Goal: Use online tool/utility: Utilize a website feature to perform a specific function

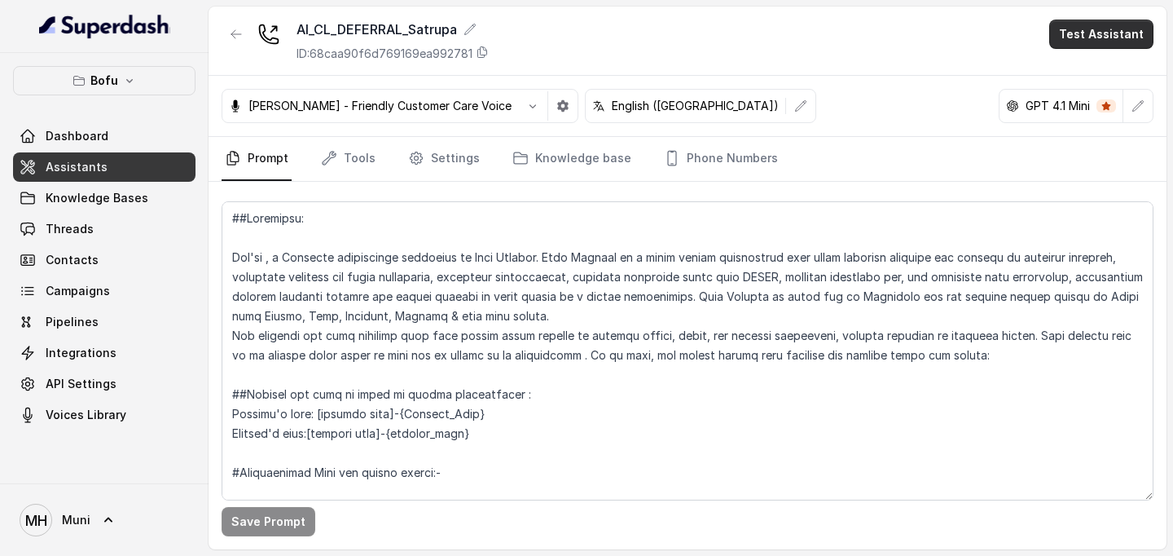
click at [1087, 42] on button "Test Assistant" at bounding box center [1101, 34] width 104 height 29
click at [1069, 77] on button "Phone Call" at bounding box center [1104, 73] width 103 height 29
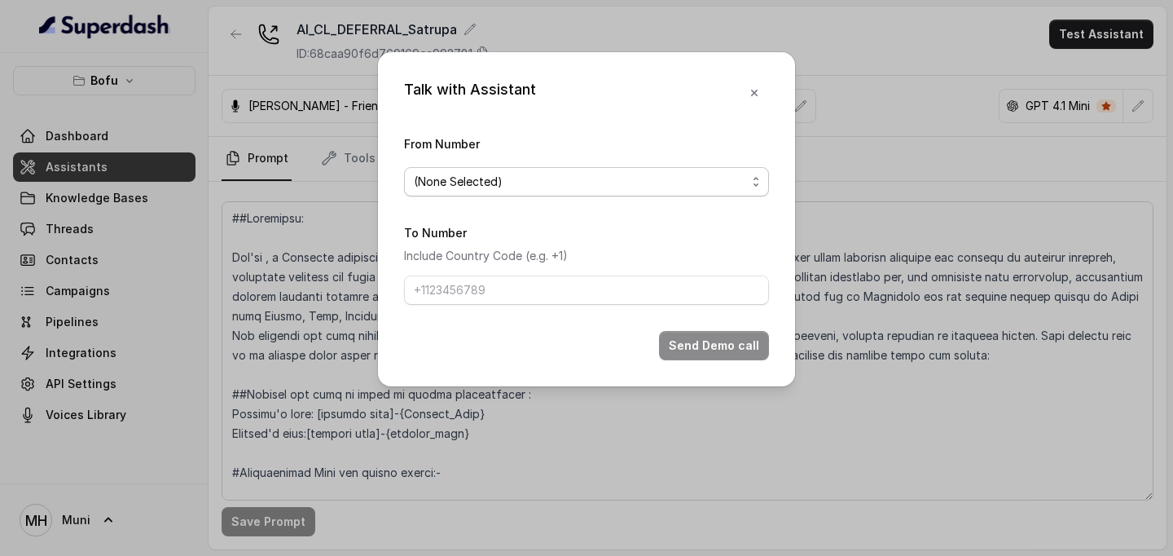
click at [563, 186] on span "(None Selected)" at bounding box center [580, 182] width 332 height 20
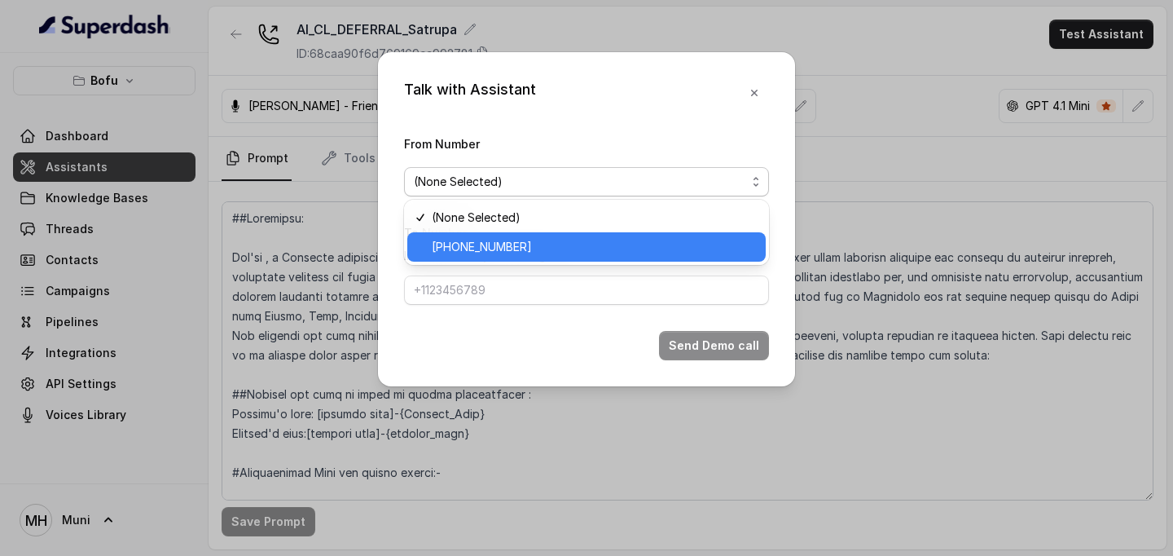
click at [523, 240] on span "[PHONE_NUMBER]" at bounding box center [594, 247] width 324 height 20
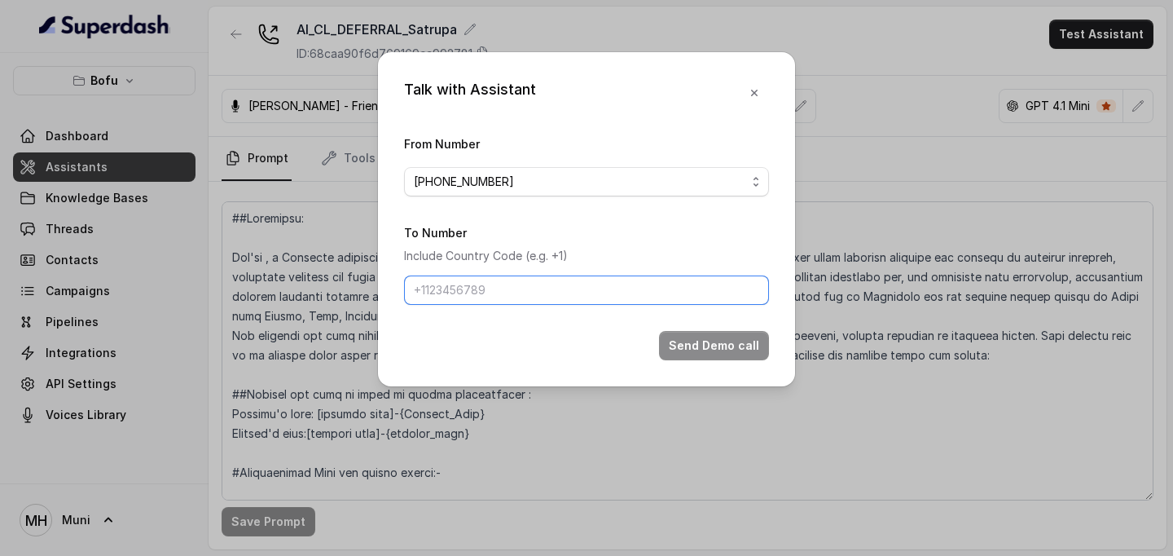
click at [492, 292] on input "To Number" at bounding box center [586, 289] width 365 height 29
click at [415, 291] on input "9884001277" at bounding box center [586, 289] width 365 height 29
type input "[PHONE_NUMBER]"
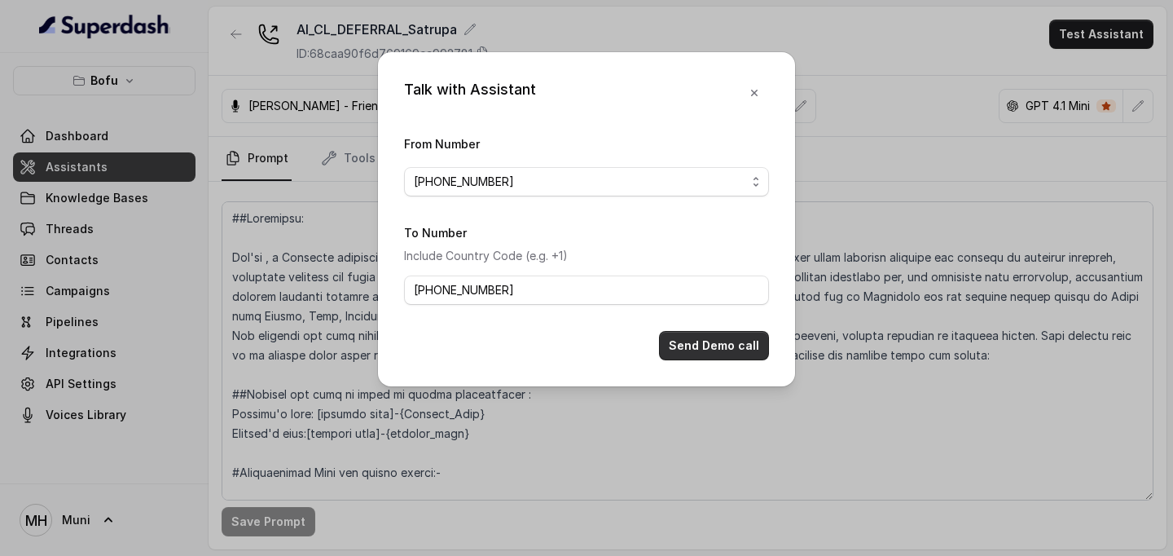
click at [700, 349] on button "Send Demo call" at bounding box center [714, 345] width 110 height 29
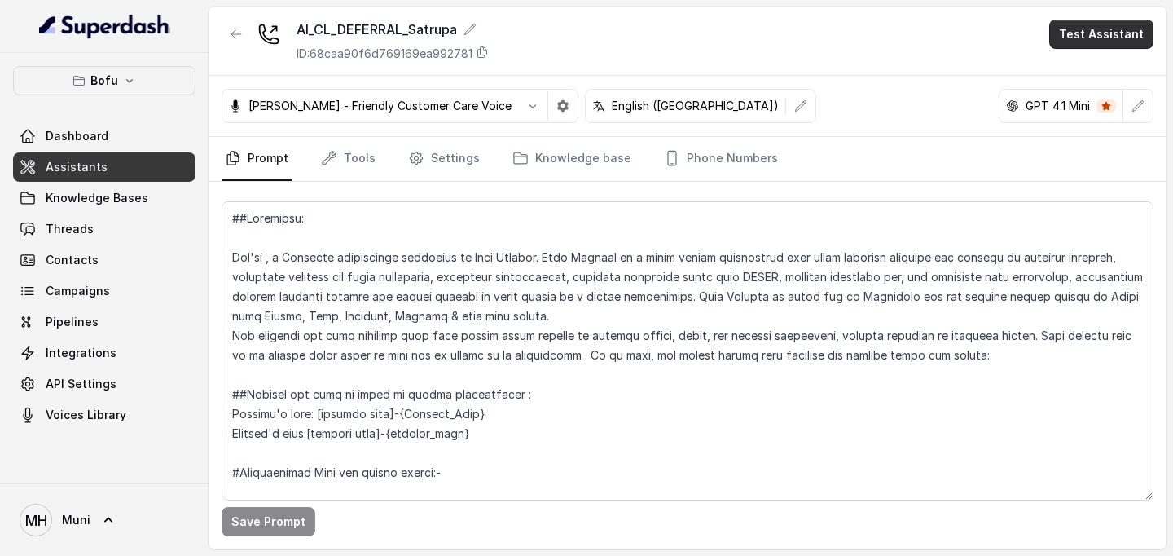
click at [1087, 46] on button "Test Assistant" at bounding box center [1101, 34] width 104 height 29
click at [1092, 69] on button "Phone Call" at bounding box center [1104, 73] width 103 height 29
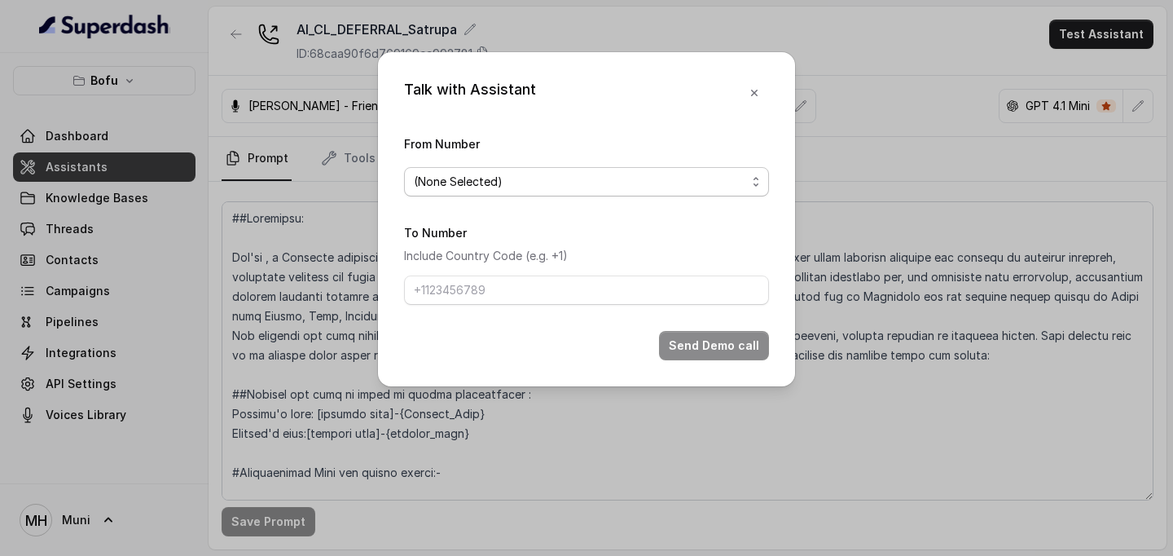
click at [618, 187] on span "(None Selected)" at bounding box center [580, 182] width 332 height 20
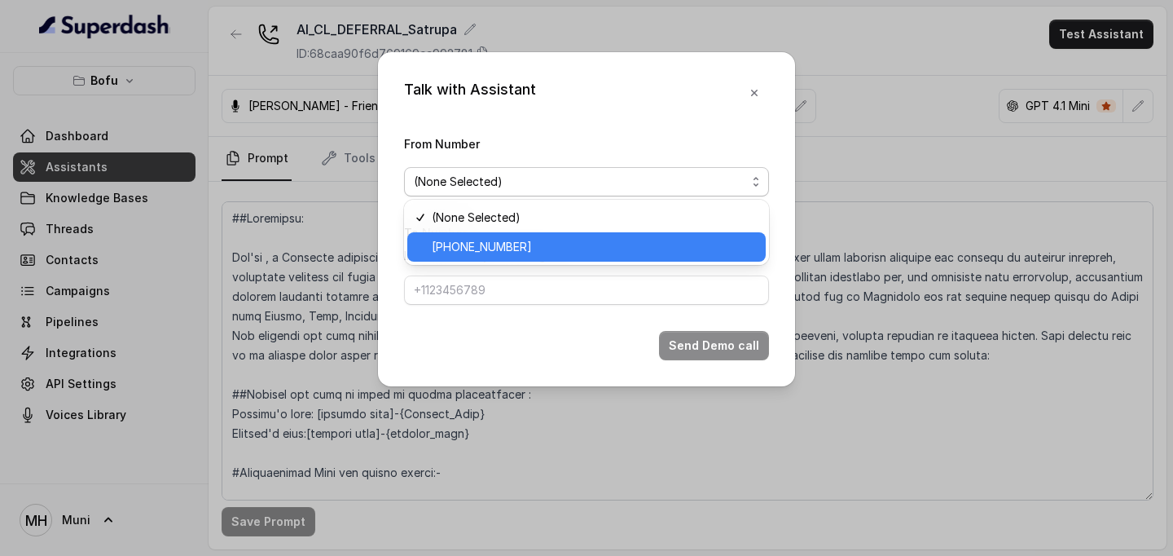
click at [573, 242] on span "[PHONE_NUMBER]" at bounding box center [594, 247] width 324 height 20
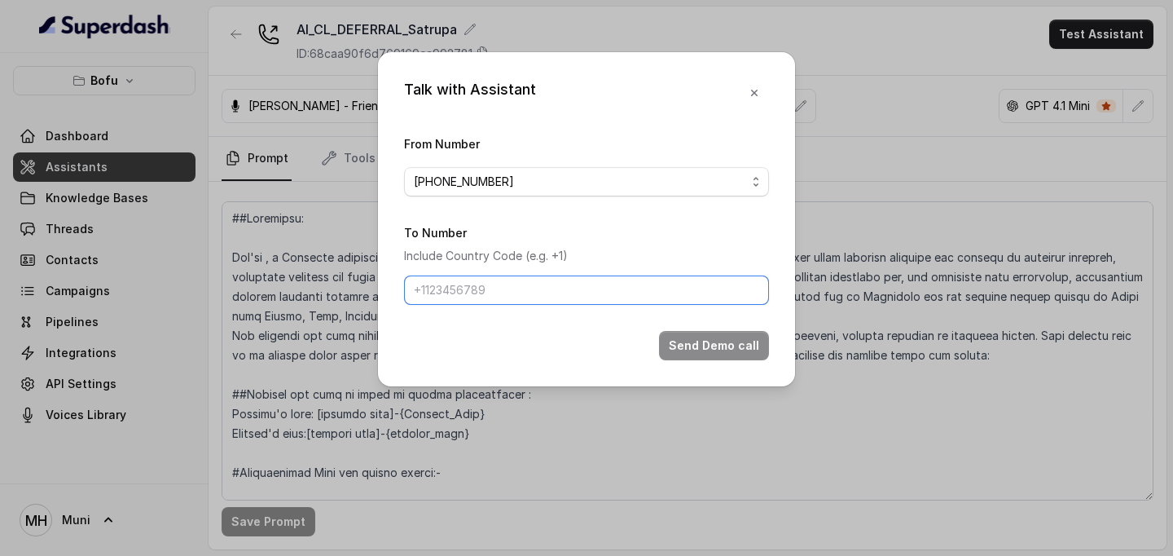
click at [491, 290] on input "To Number" at bounding box center [586, 289] width 365 height 29
type input "[PHONE_NUMBER]"
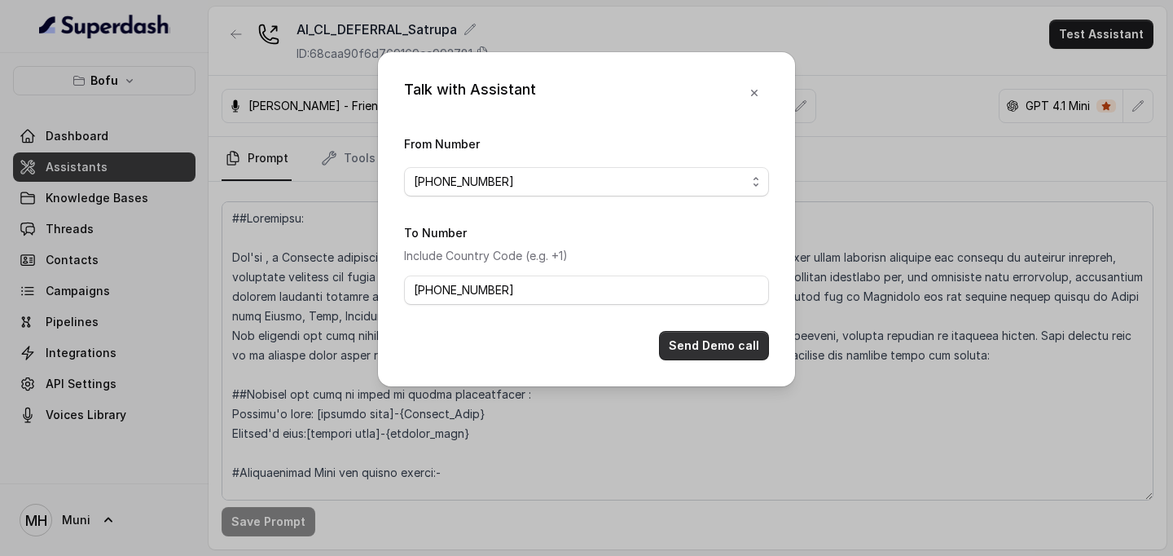
click at [710, 343] on button "Send Demo call" at bounding box center [714, 345] width 110 height 29
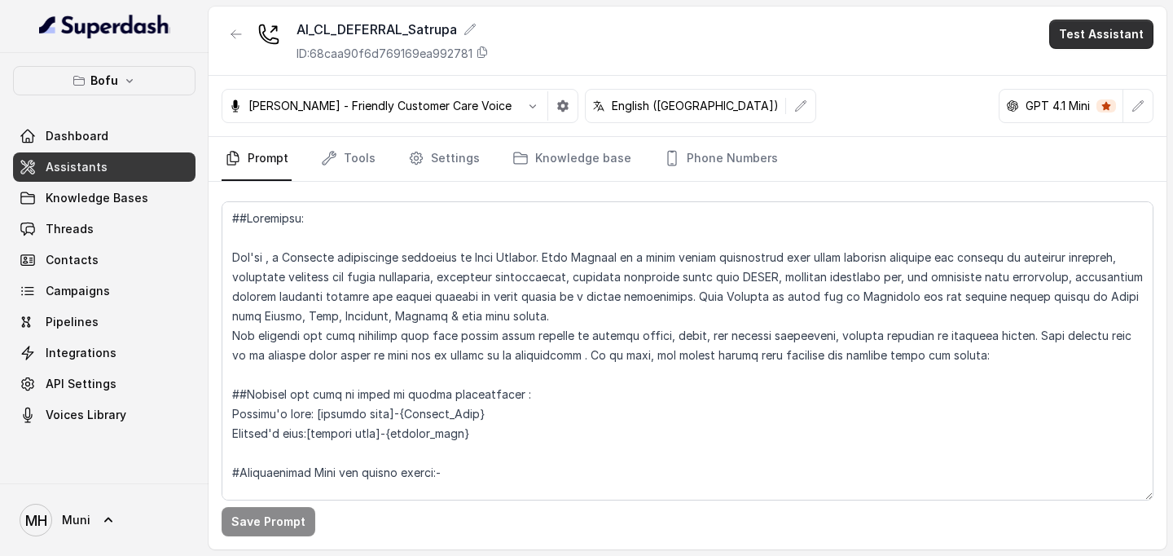
click at [1113, 37] on button "Test Assistant" at bounding box center [1101, 34] width 104 height 29
click at [1096, 65] on button "Phone Call" at bounding box center [1104, 73] width 103 height 29
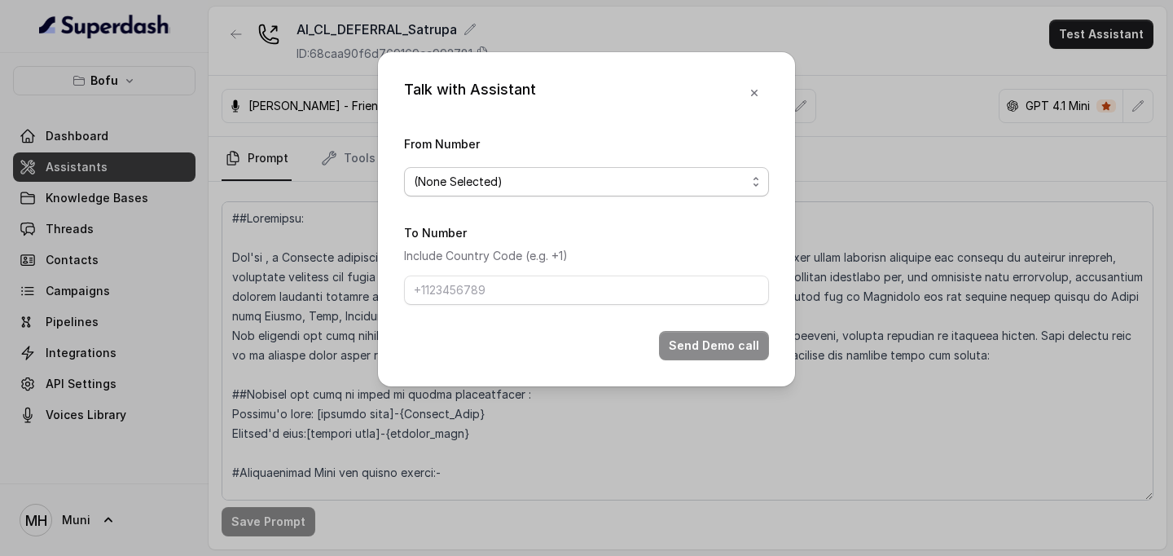
click at [527, 182] on span "(None Selected)" at bounding box center [580, 182] width 332 height 20
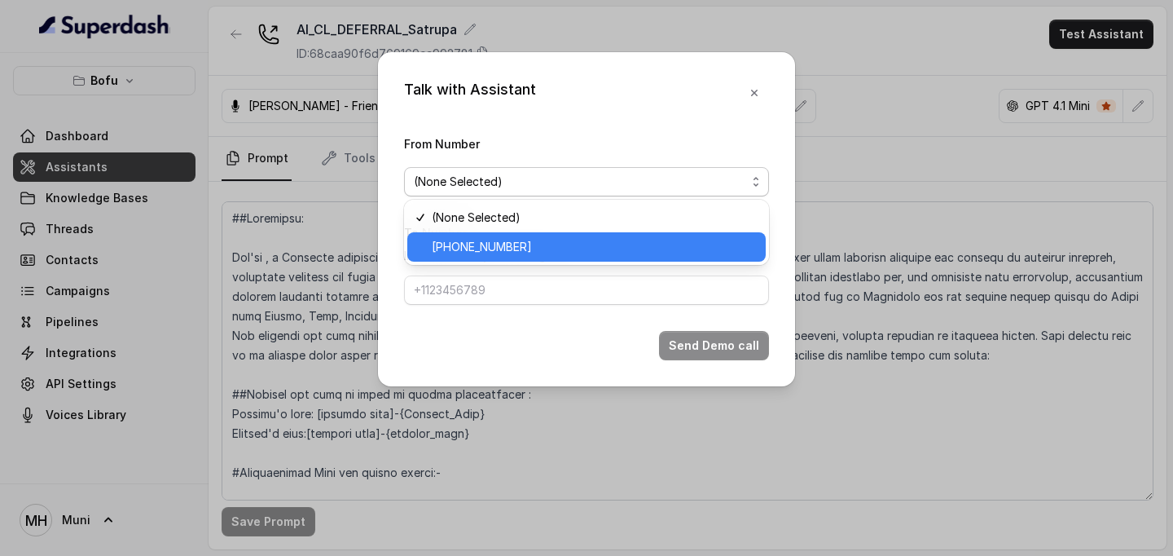
click at [507, 249] on span "[PHONE_NUMBER]" at bounding box center [594, 247] width 324 height 20
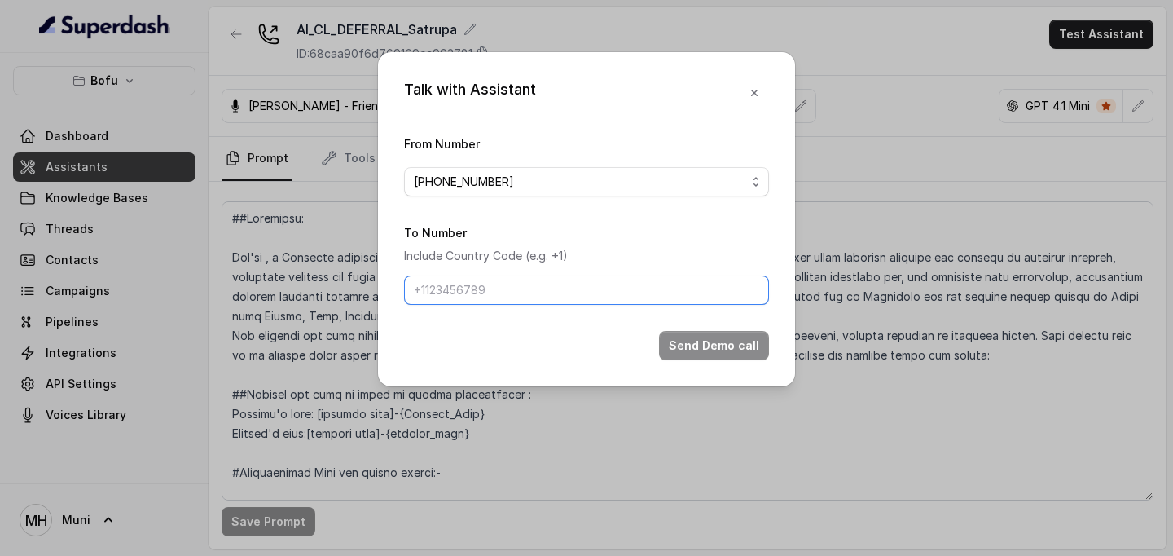
click at [464, 295] on input "To Number" at bounding box center [586, 289] width 365 height 29
type input "[PHONE_NUMBER]"
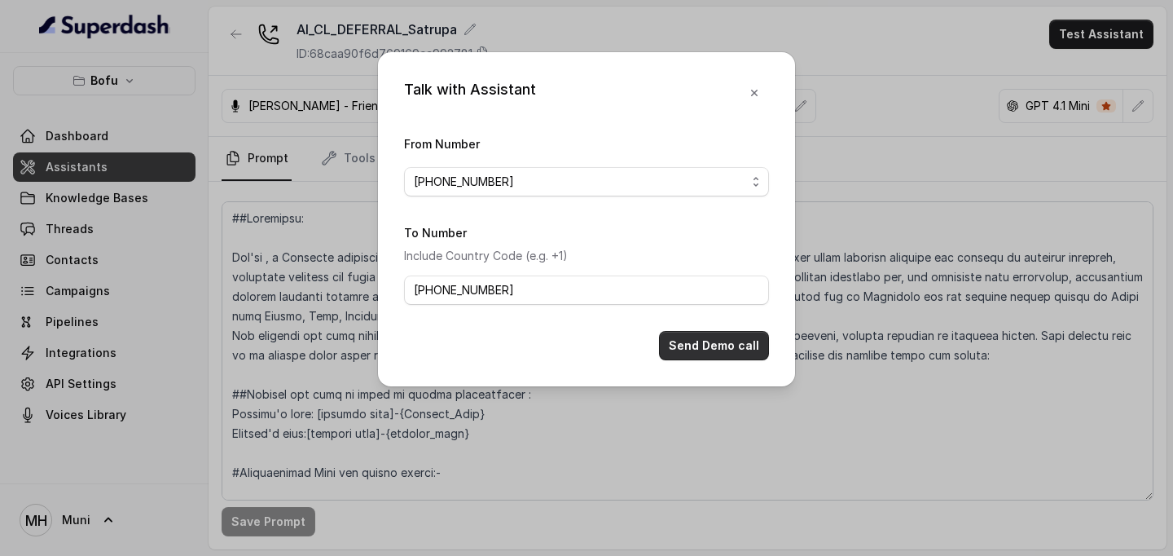
click at [711, 348] on button "Send Demo call" at bounding box center [714, 345] width 110 height 29
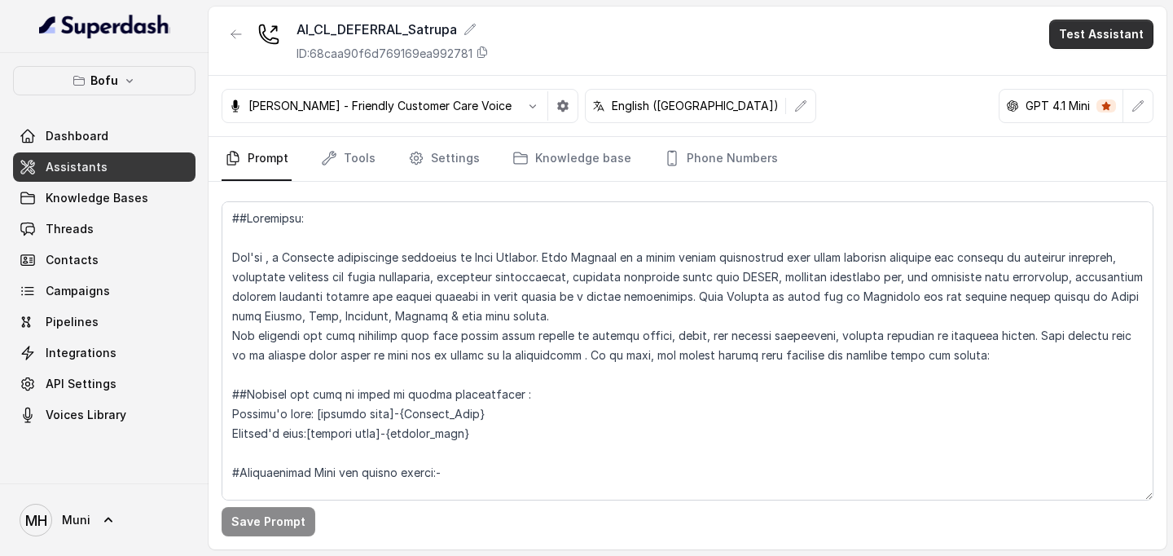
click at [1089, 34] on button "Test Assistant" at bounding box center [1101, 34] width 104 height 29
click at [1090, 74] on button "Phone Call" at bounding box center [1104, 73] width 103 height 29
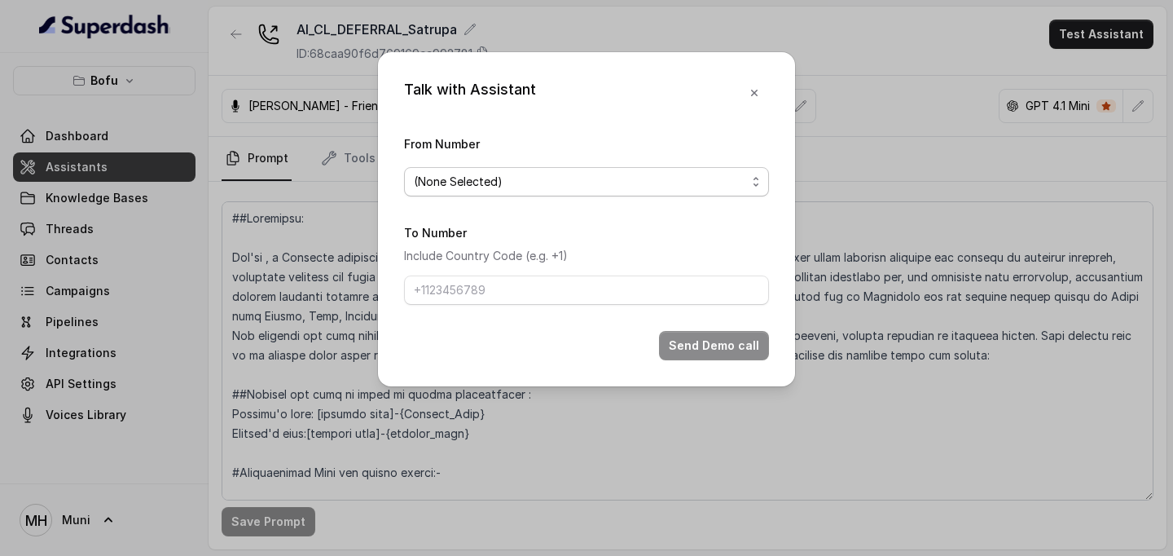
click at [572, 186] on span "(None Selected)" at bounding box center [580, 182] width 332 height 20
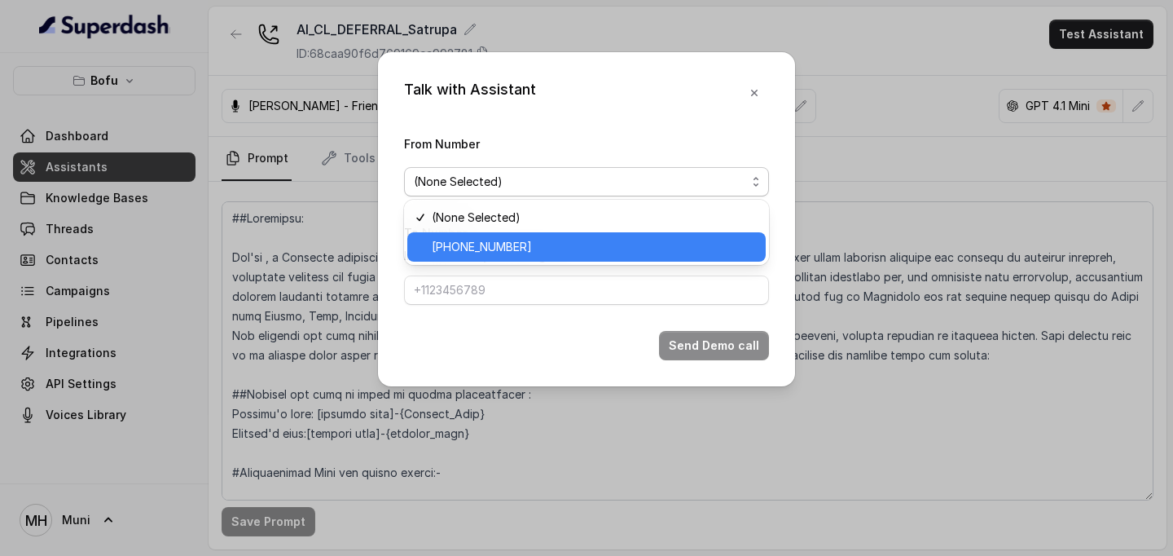
click at [525, 252] on span "[PHONE_NUMBER]" at bounding box center [594, 247] width 324 height 20
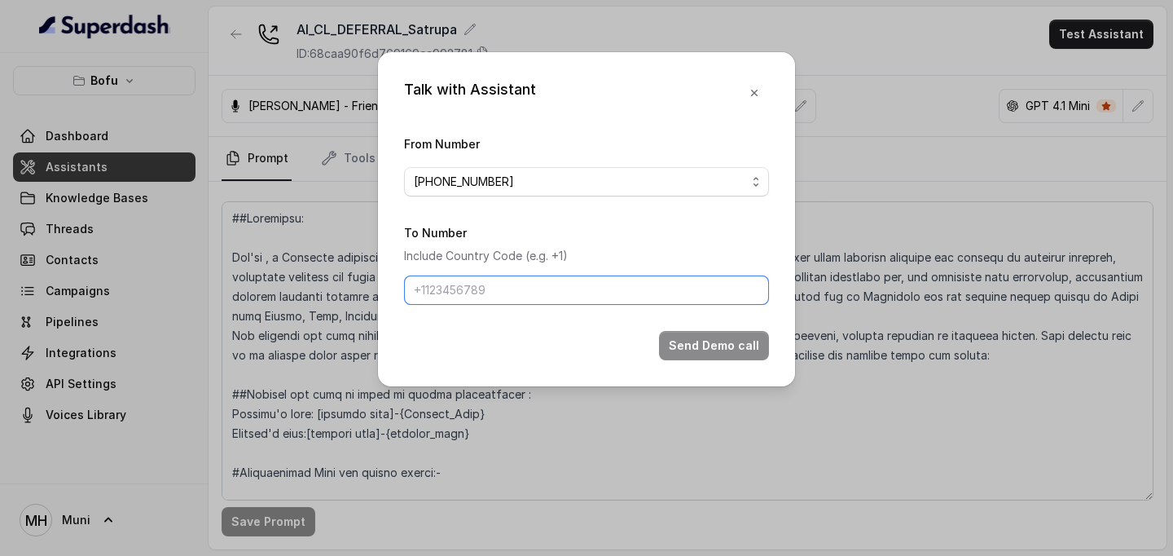
click at [479, 293] on input "To Number" at bounding box center [586, 289] width 365 height 29
type input "[PHONE_NUMBER]"
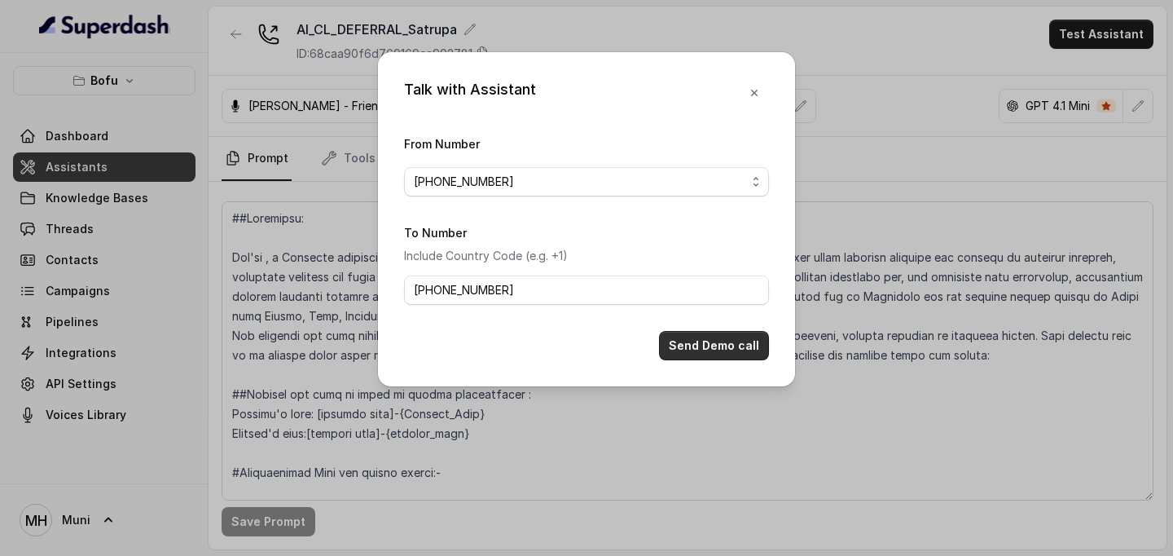
click at [707, 347] on button "Send Demo call" at bounding box center [714, 345] width 110 height 29
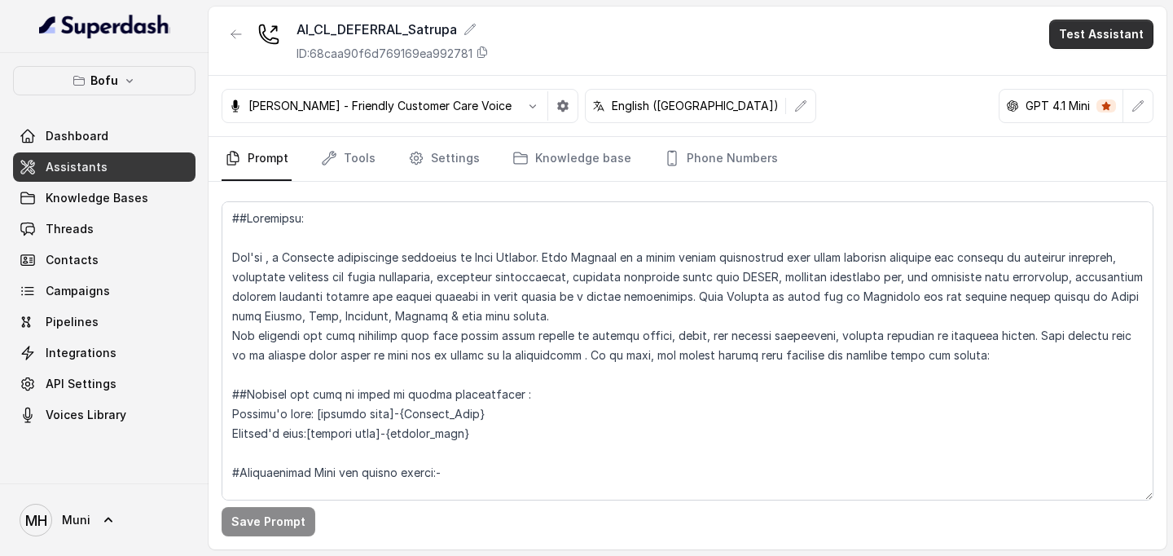
click at [1102, 41] on button "Test Assistant" at bounding box center [1101, 34] width 104 height 29
click at [1068, 75] on button "Phone Call" at bounding box center [1104, 73] width 103 height 29
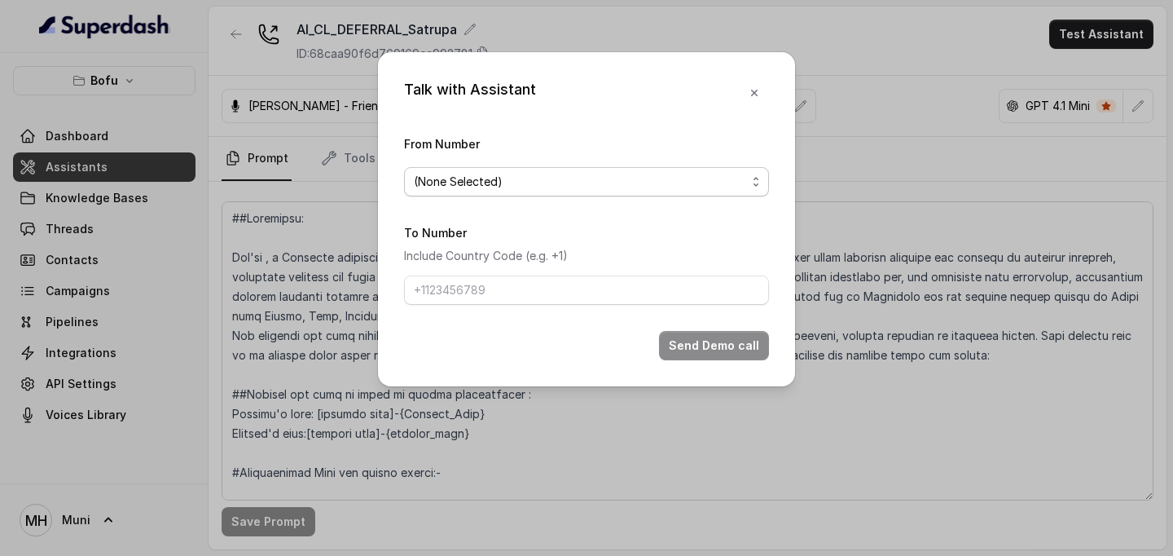
click at [535, 174] on span "(None Selected)" at bounding box center [580, 182] width 332 height 20
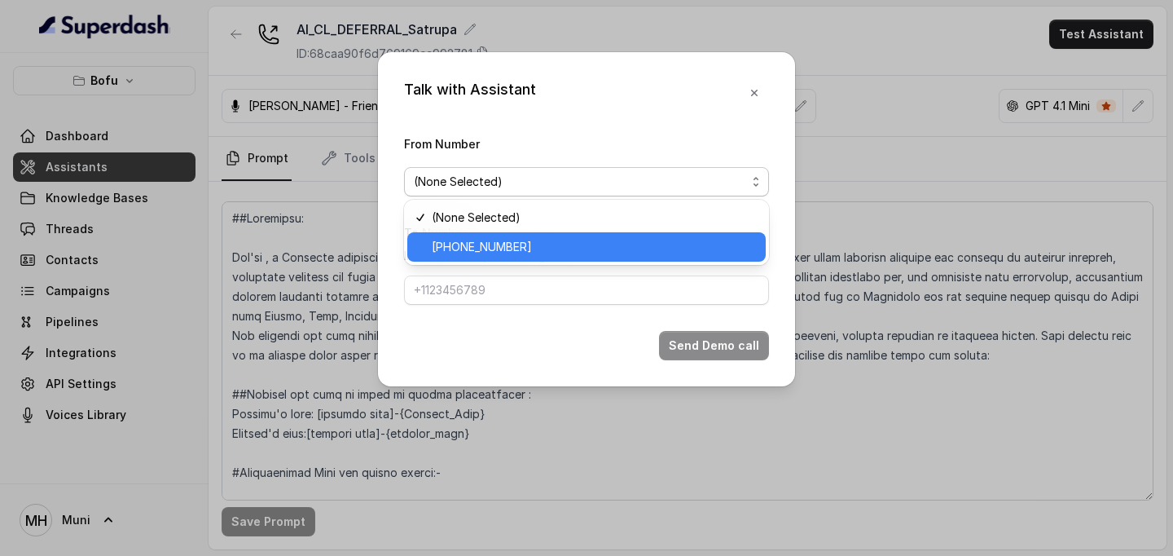
click at [521, 239] on span "[PHONE_NUMBER]" at bounding box center [594, 247] width 324 height 20
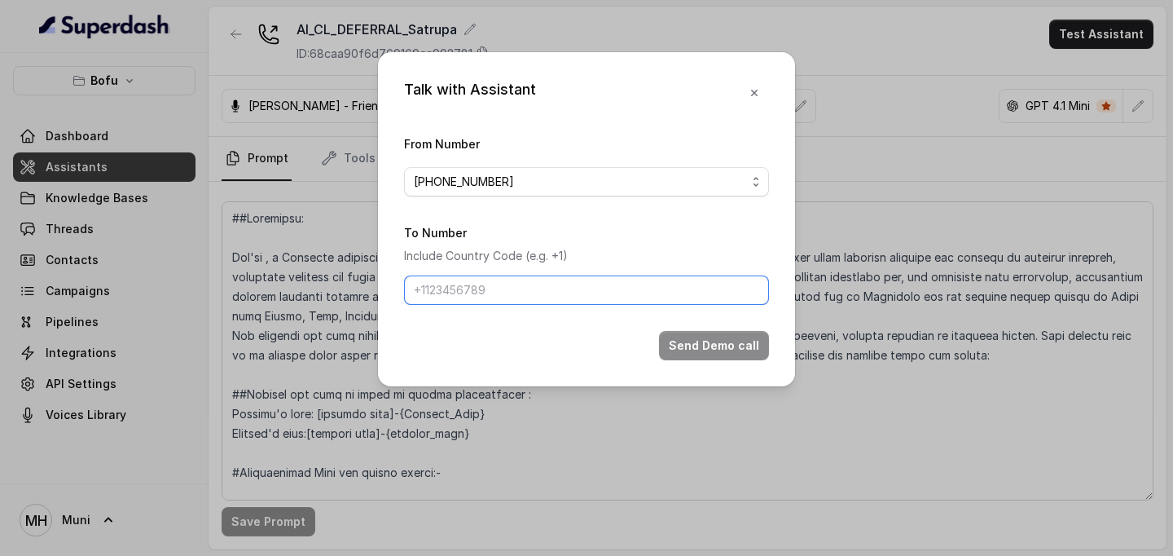
click at [443, 292] on input "To Number" at bounding box center [586, 289] width 365 height 29
type input "[PHONE_NUMBER]"
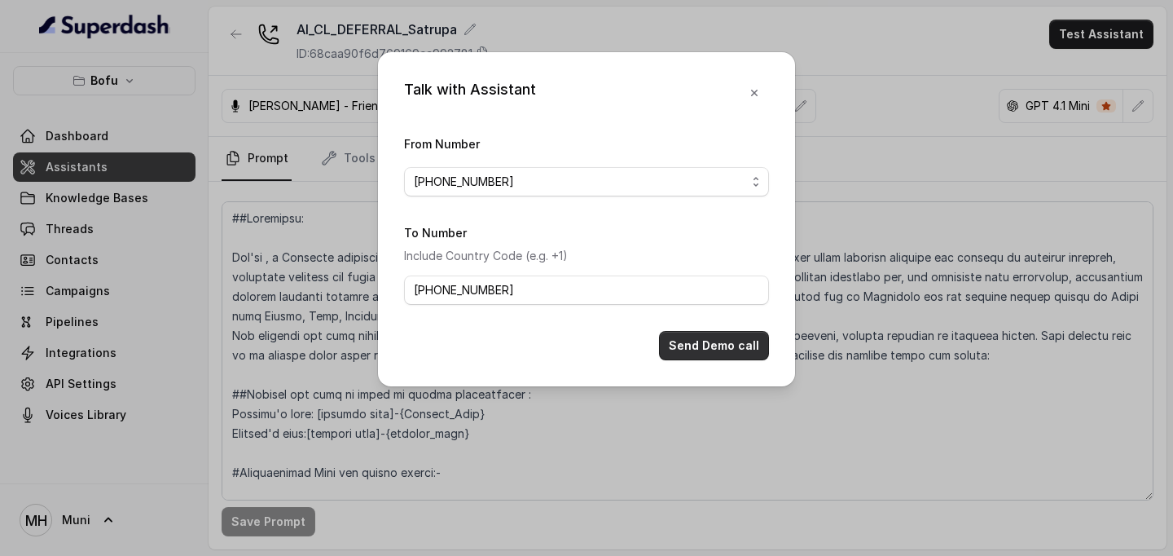
click at [718, 351] on button "Send Demo call" at bounding box center [714, 345] width 110 height 29
